Goal: Task Accomplishment & Management: Complete application form

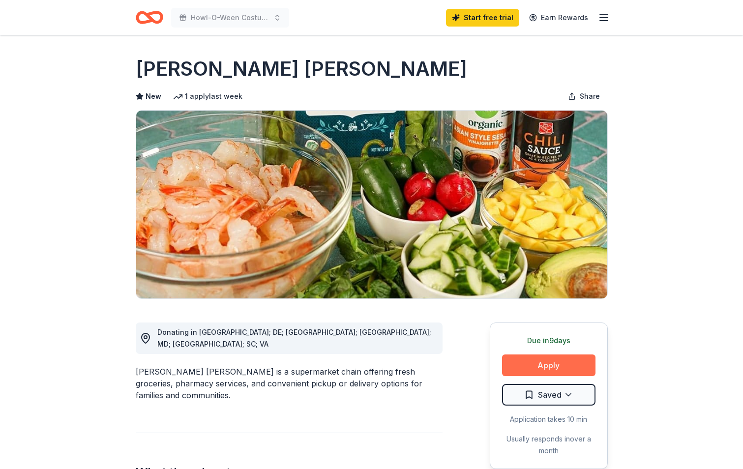
click at [546, 364] on button "Apply" at bounding box center [548, 365] width 93 height 22
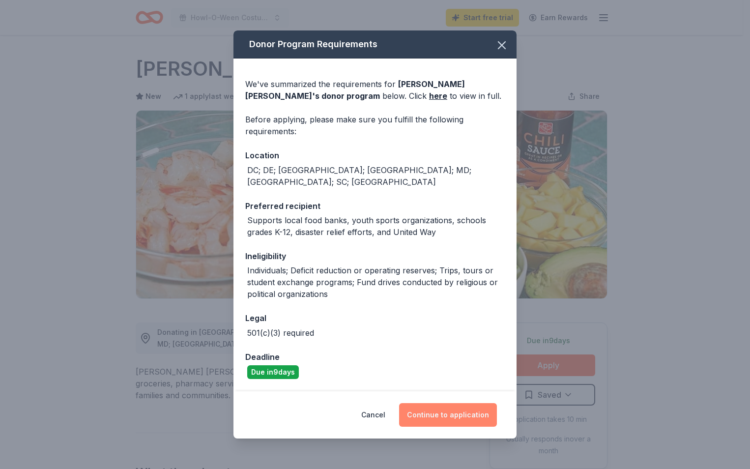
click at [422, 415] on button "Continue to application" at bounding box center [448, 415] width 98 height 24
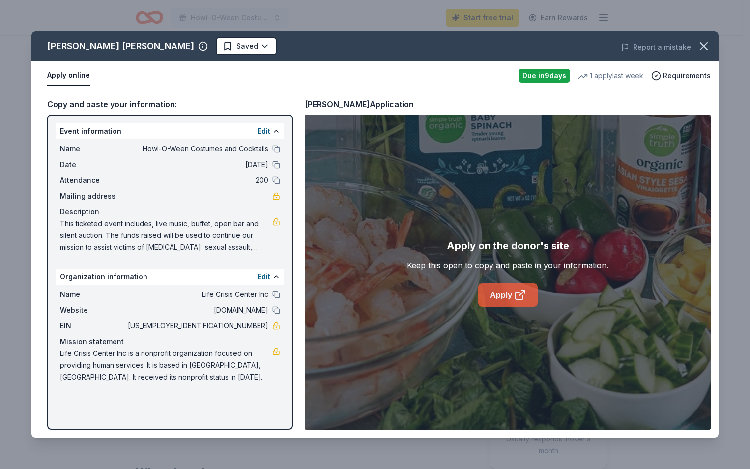
click at [508, 296] on link "Apply" at bounding box center [507, 295] width 59 height 24
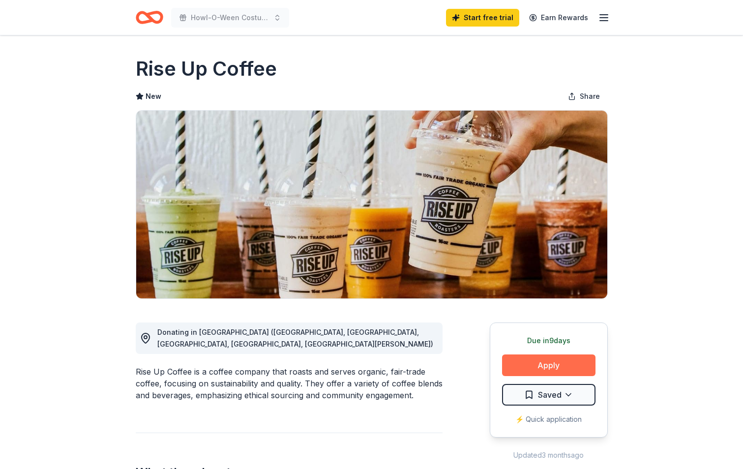
click at [559, 366] on button "Apply" at bounding box center [548, 365] width 93 height 22
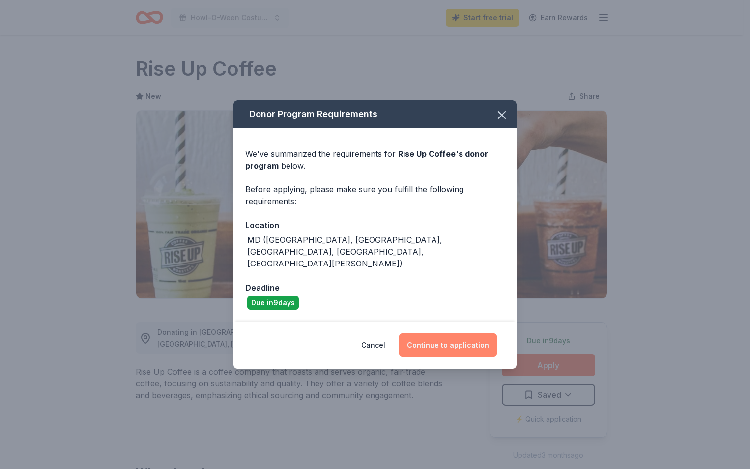
click at [435, 333] on button "Continue to application" at bounding box center [448, 345] width 98 height 24
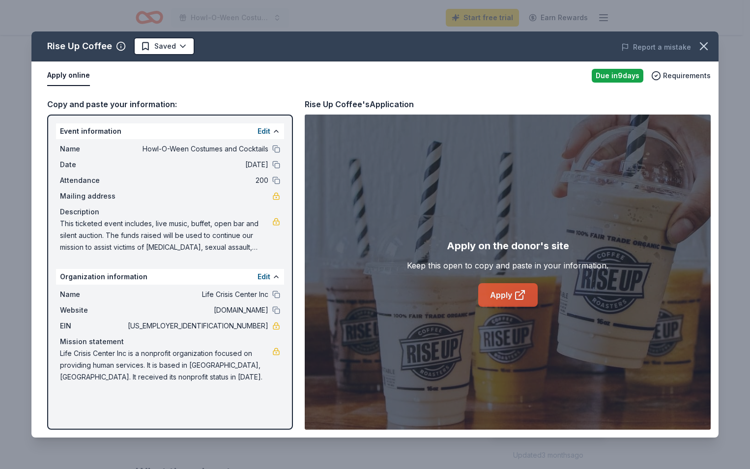
click at [511, 295] on link "Apply" at bounding box center [507, 295] width 59 height 24
